Goal: Task Accomplishment & Management: Complete application form

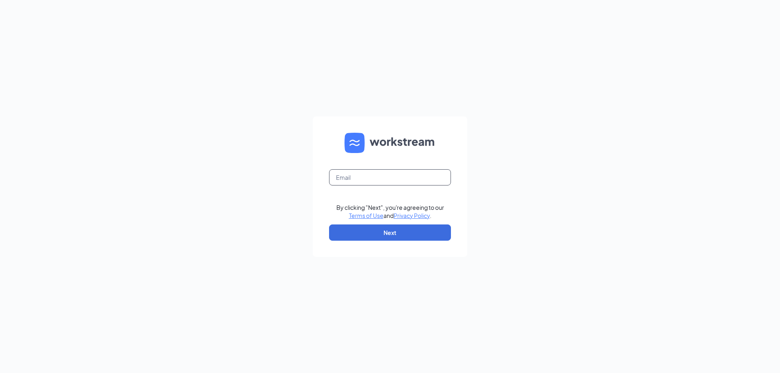
click at [363, 174] on input "text" at bounding box center [390, 177] width 122 height 16
type input "josh@morristrueblue.com"
click at [387, 232] on button "Next" at bounding box center [390, 233] width 122 height 16
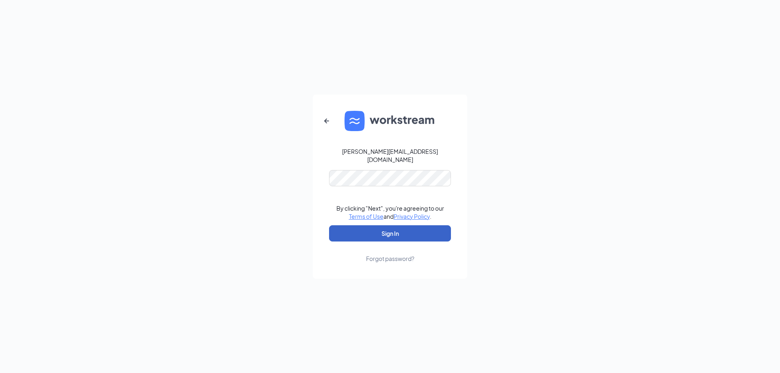
click at [390, 237] on button "Sign In" at bounding box center [390, 233] width 122 height 16
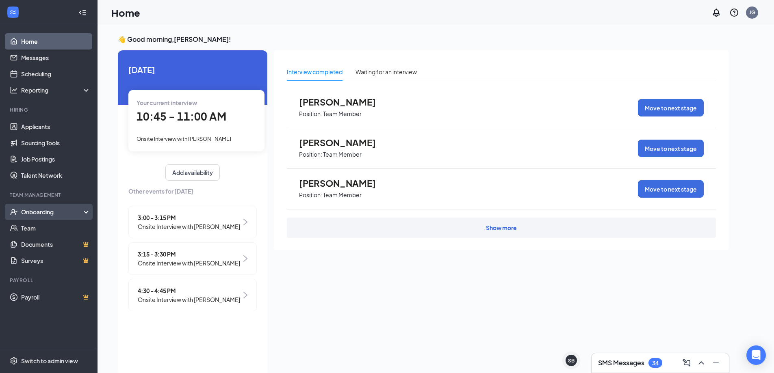
click at [57, 217] on div "Onboarding" at bounding box center [48, 212] width 97 height 16
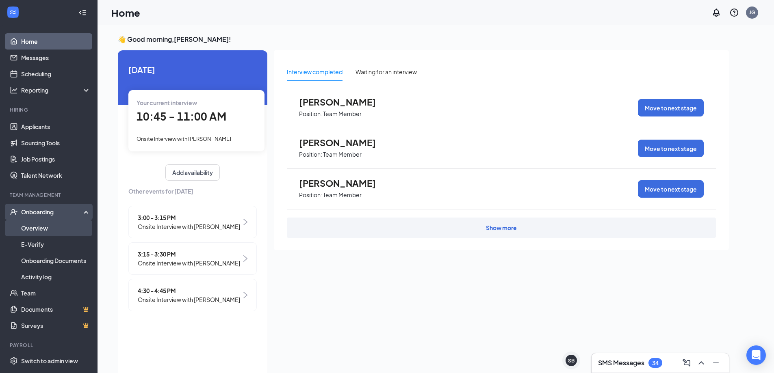
click at [56, 225] on link "Overview" at bounding box center [55, 228] width 69 height 16
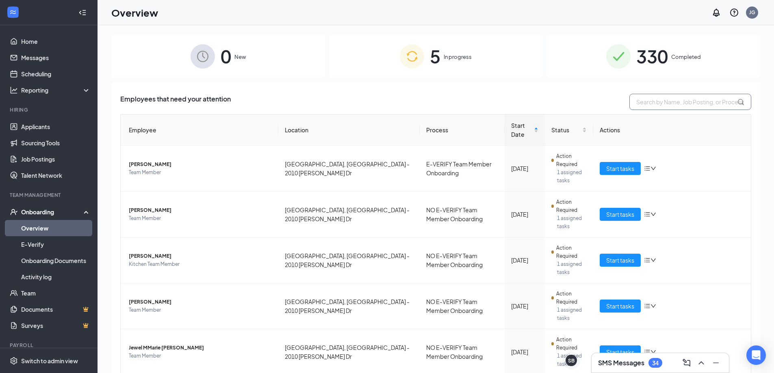
click at [712, 102] on input "text" at bounding box center [690, 102] width 122 height 16
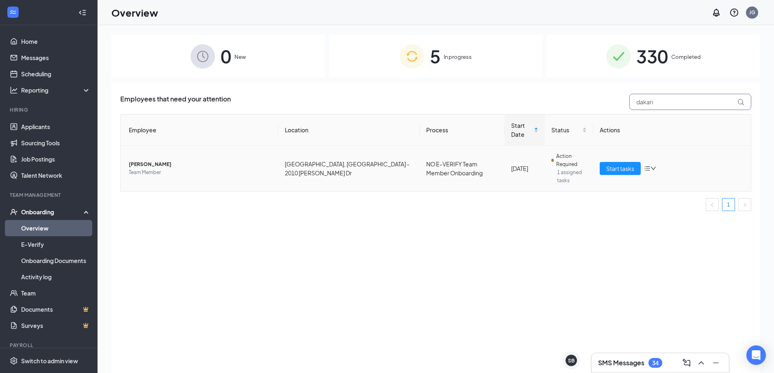
type input "dakari"
click at [155, 164] on span "[PERSON_NAME]" at bounding box center [200, 164] width 143 height 8
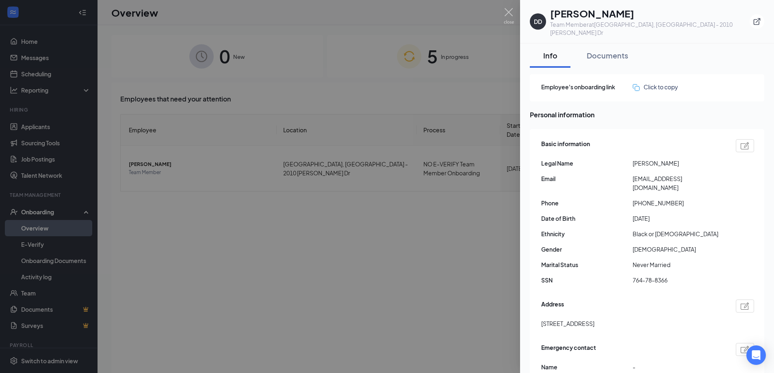
click at [651, 159] on span "[PERSON_NAME]" at bounding box center [677, 163] width 91 height 9
click at [657, 276] on span "764-78-8366" at bounding box center [677, 280] width 91 height 9
copy span "8366"
drag, startPoint x: 640, startPoint y: 186, endPoint x: 683, endPoint y: 185, distance: 43.1
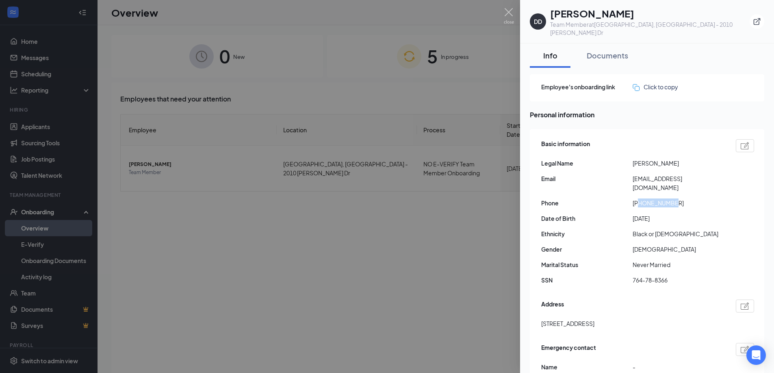
click at [683, 199] on span "[PHONE_NUMBER]" at bounding box center [677, 203] width 91 height 9
copy span "7088793063"
click at [477, 251] on div at bounding box center [387, 186] width 774 height 373
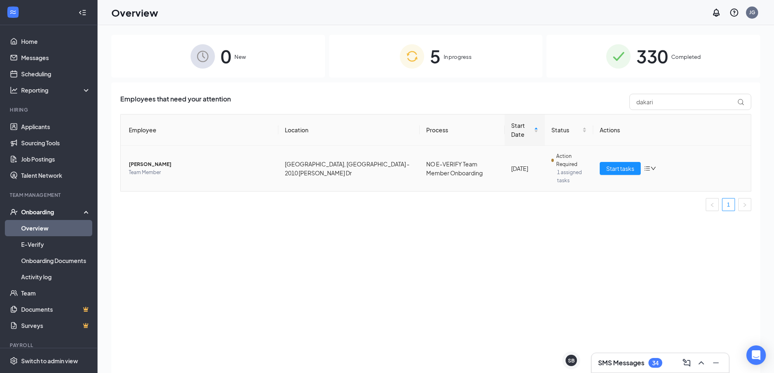
click at [182, 159] on td "[PERSON_NAME] Team Member" at bounding box center [200, 168] width 158 height 45
click at [158, 162] on span "[PERSON_NAME]" at bounding box center [200, 164] width 143 height 8
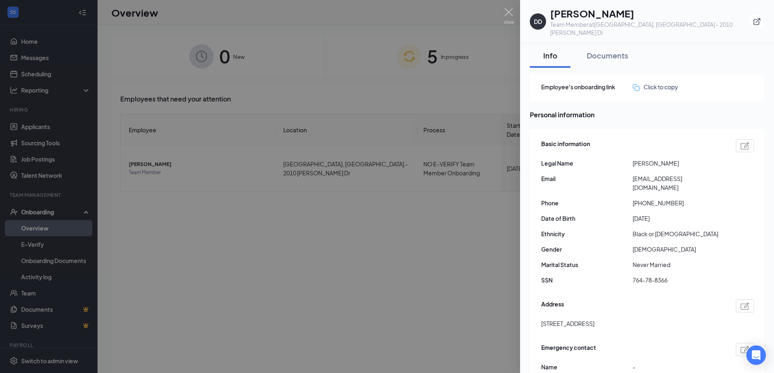
click at [659, 276] on span "764-78-8366" at bounding box center [677, 280] width 91 height 9
copy span "8366"
click at [424, 99] on div at bounding box center [387, 186] width 774 height 373
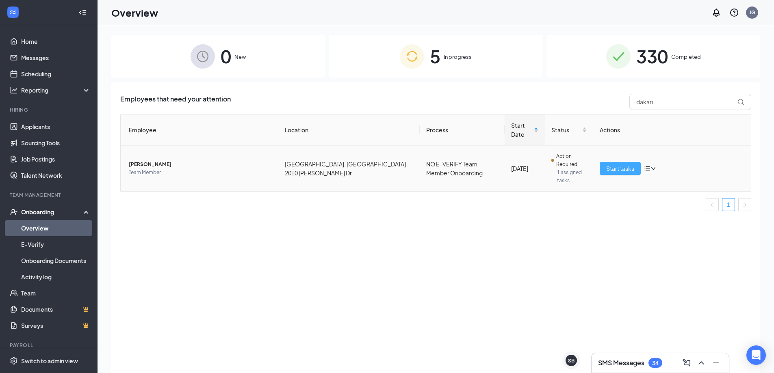
click at [621, 169] on span "Start tasks" at bounding box center [620, 168] width 28 height 9
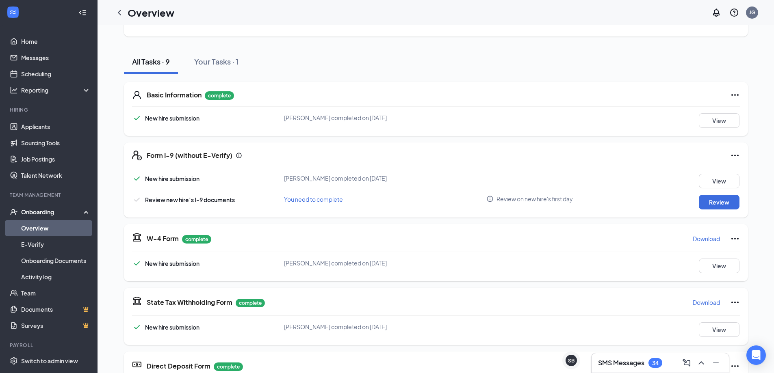
scroll to position [81, 0]
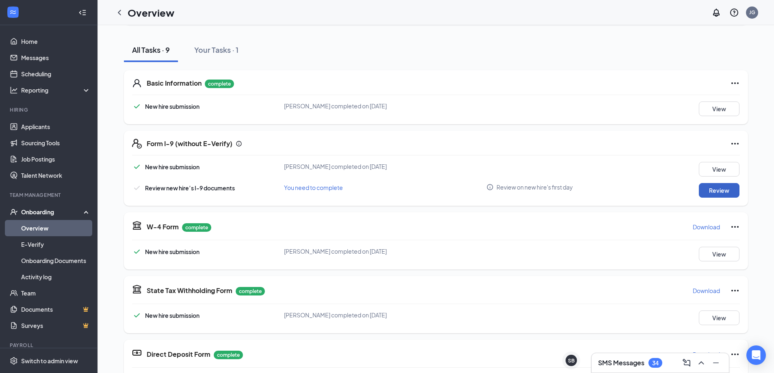
click at [706, 191] on button "Review" at bounding box center [719, 190] width 41 height 15
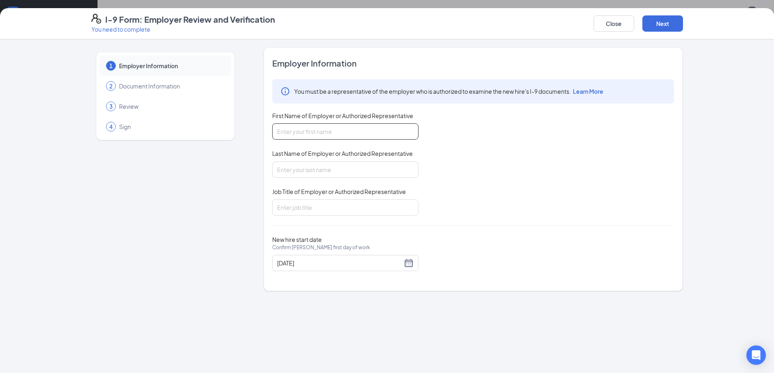
click at [339, 131] on input "First Name of Employer or Authorized Representative" at bounding box center [345, 131] width 146 height 16
type input "D"
type input "[PERSON_NAME]"
type input "AGM"
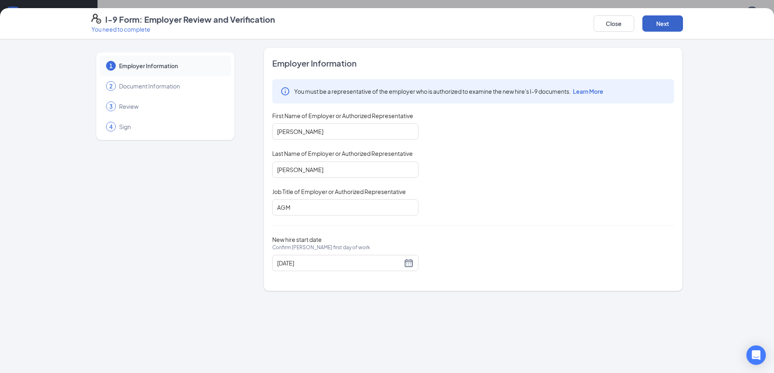
click at [669, 21] on button "Next" at bounding box center [662, 23] width 41 height 16
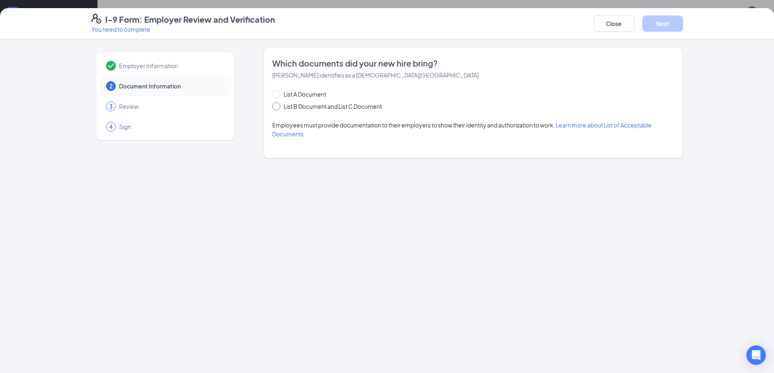
click at [281, 104] on span "List B Document and List C Document" at bounding box center [332, 106] width 105 height 9
click at [278, 104] on input "List B Document and List C Document" at bounding box center [275, 105] width 6 height 6
radio input "true"
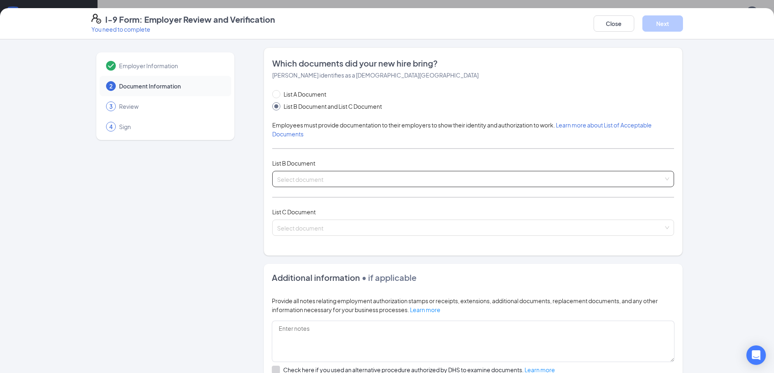
click at [343, 175] on input "search" at bounding box center [470, 177] width 386 height 12
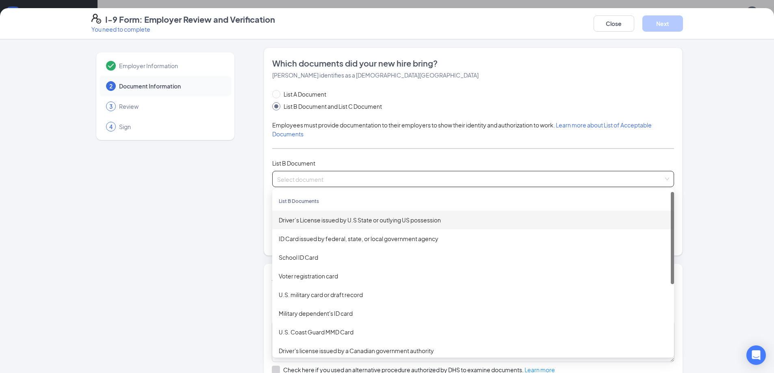
click at [316, 220] on div "Driver’s License issued by U.S State or outlying US possession" at bounding box center [473, 220] width 389 height 9
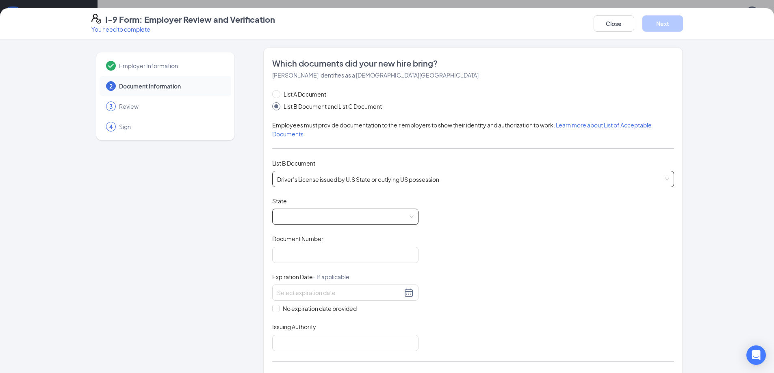
click at [294, 213] on span at bounding box center [345, 216] width 136 height 15
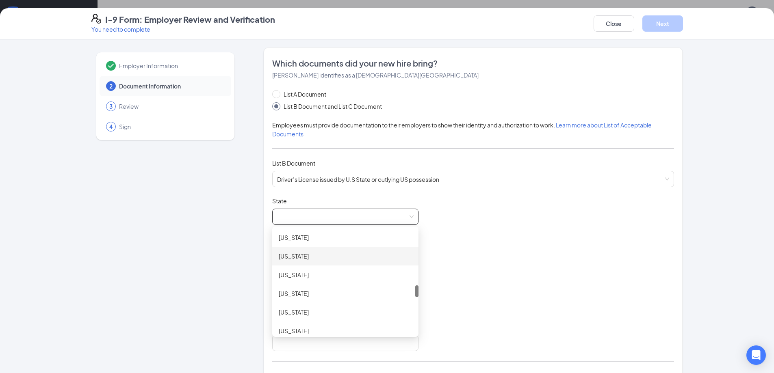
click at [297, 258] on div "[US_STATE]" at bounding box center [345, 256] width 133 height 9
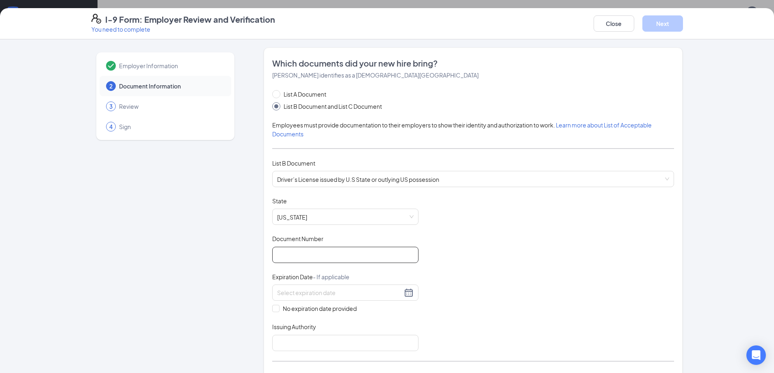
click at [307, 254] on input "Document Number" at bounding box center [345, 255] width 146 height 16
type input "184F257013"
type input "[DATE]"
click at [458, 292] on div "Document Title Driver’s License issued by U.S State or outlying US possession S…" at bounding box center [473, 274] width 402 height 154
click at [400, 291] on div at bounding box center [345, 293] width 136 height 10
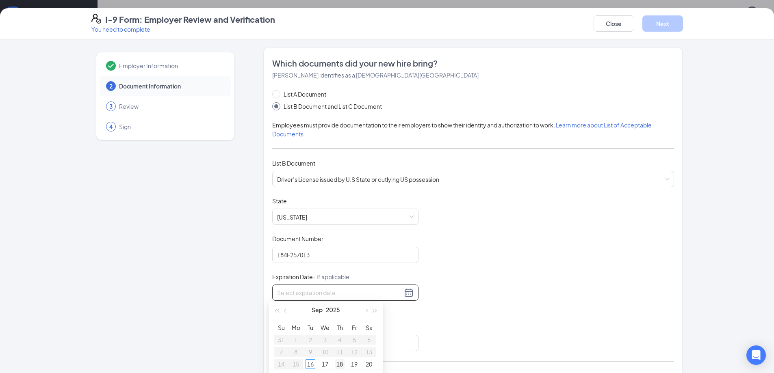
scroll to position [41, 0]
type input "[DATE]"
click at [370, 311] on table "Su Mo Tu We Th Fr Sa 31 1 2 3 4 5 6 7 8 9 10 11 12 13 14 15 16 17 18 19 20 21 2…" at bounding box center [325, 324] width 102 height 85
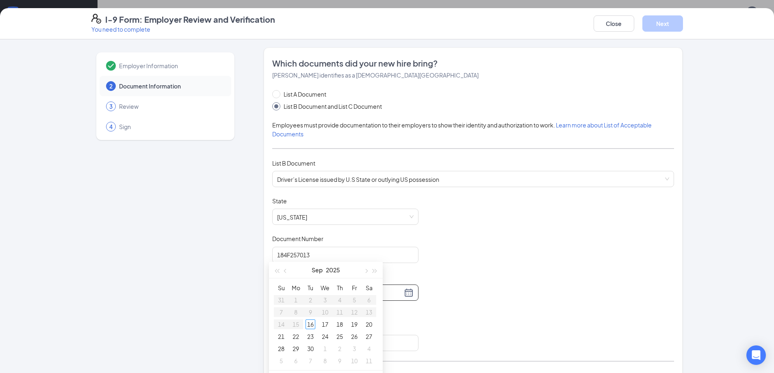
click at [370, 311] on table "Su Mo Tu We Th Fr Sa 31 1 2 3 4 5 6 7 8 9 10 11 12 13 14 15 16 17 18 19 20 21 2…" at bounding box center [325, 324] width 102 height 85
click at [483, 233] on div "Document Title Driver’s License issued by U.S State or outlying US possession S…" at bounding box center [473, 274] width 402 height 154
click at [616, 26] on button "Close" at bounding box center [613, 23] width 41 height 16
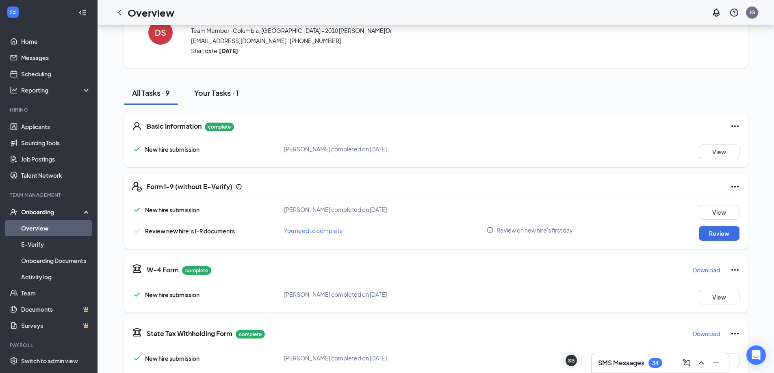
scroll to position [0, 0]
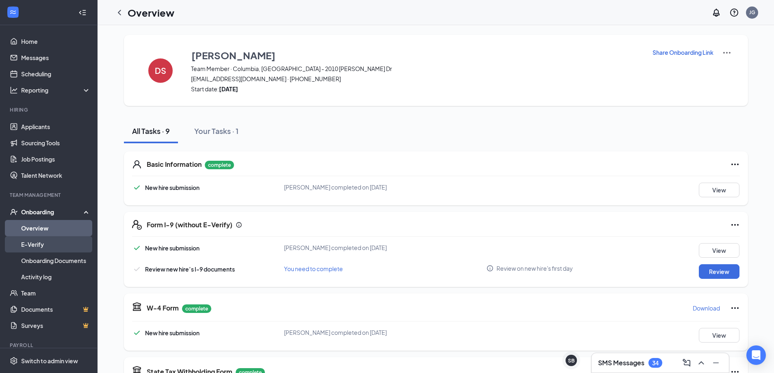
click at [46, 242] on link "E-Verify" at bounding box center [55, 244] width 69 height 16
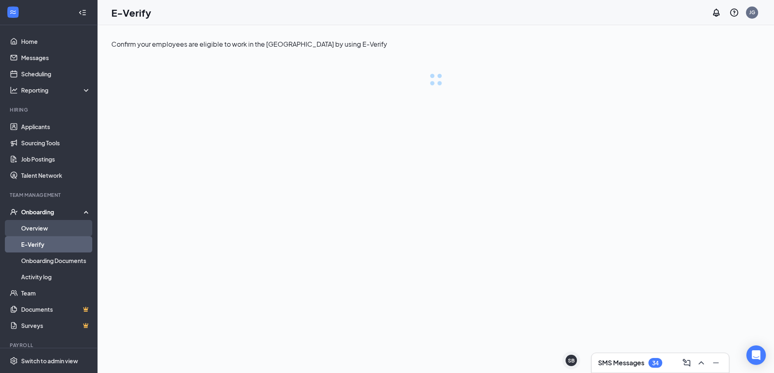
click at [48, 223] on link "Overview" at bounding box center [55, 228] width 69 height 16
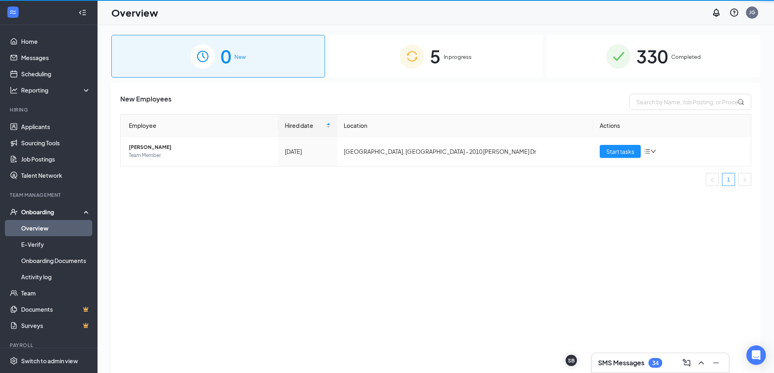
click at [48, 210] on div "Onboarding" at bounding box center [52, 212] width 63 height 8
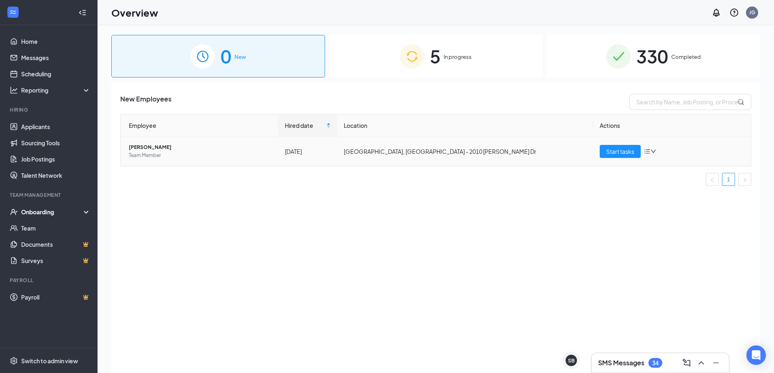
click at [154, 154] on span "Team Member" at bounding box center [200, 155] width 143 height 8
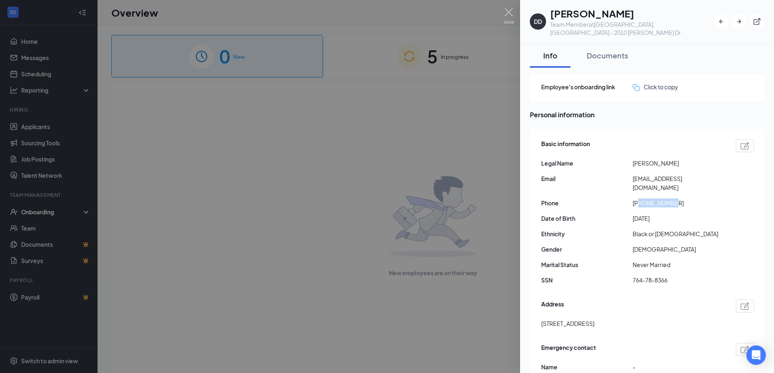
drag, startPoint x: 640, startPoint y: 184, endPoint x: 691, endPoint y: 188, distance: 51.3
click at [691, 199] on span "[PHONE_NUMBER]" at bounding box center [677, 203] width 91 height 9
copy span "7088793063"
